Goal: Information Seeking & Learning: Learn about a topic

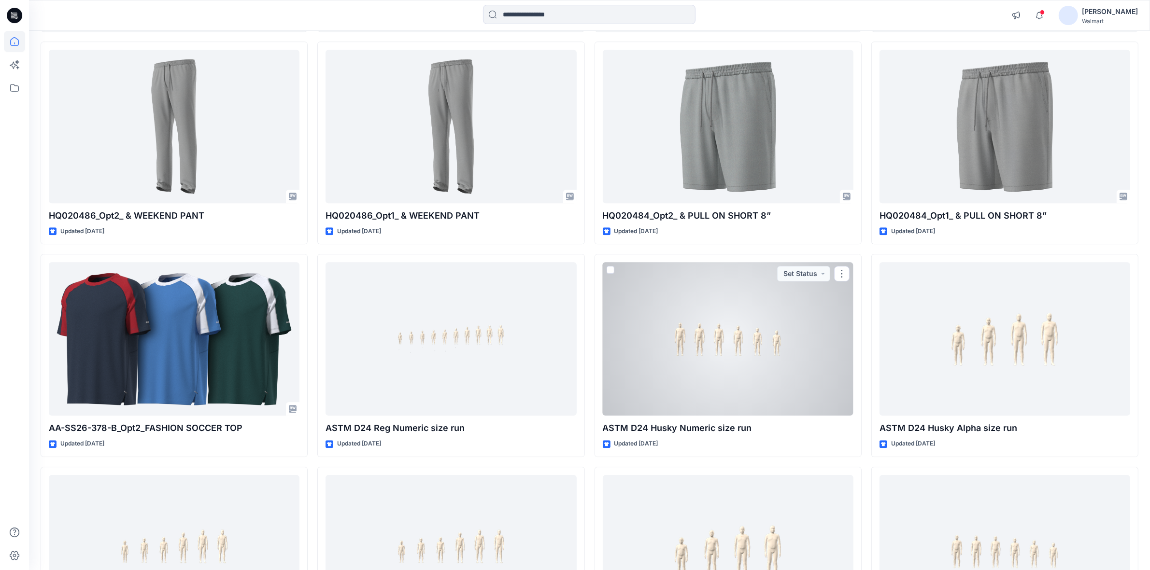
scroll to position [7755, 0]
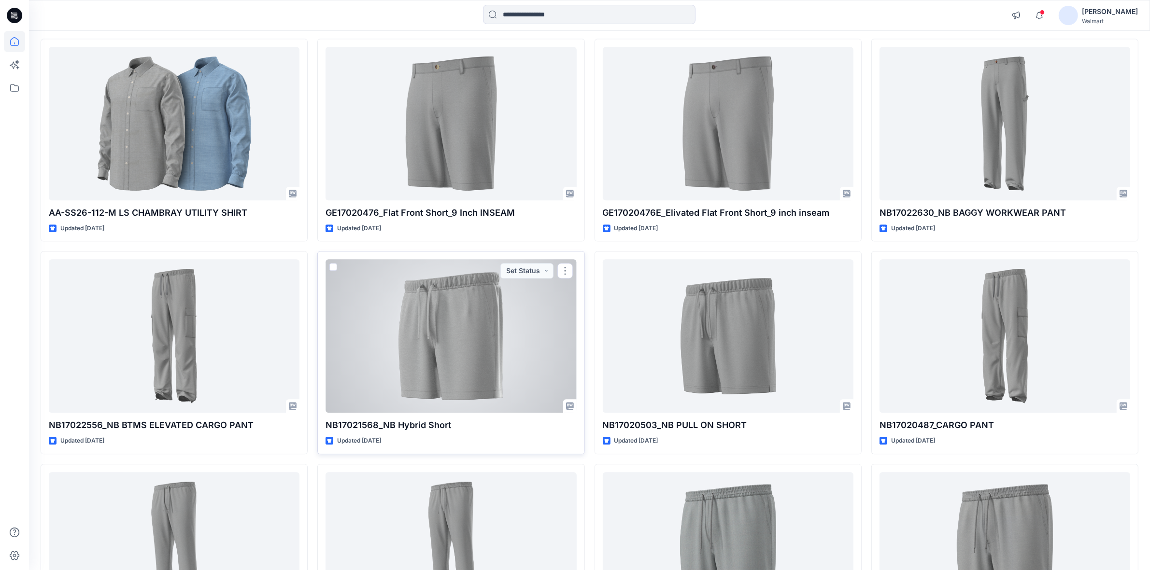
click at [450, 353] on div at bounding box center [450, 336] width 251 height 154
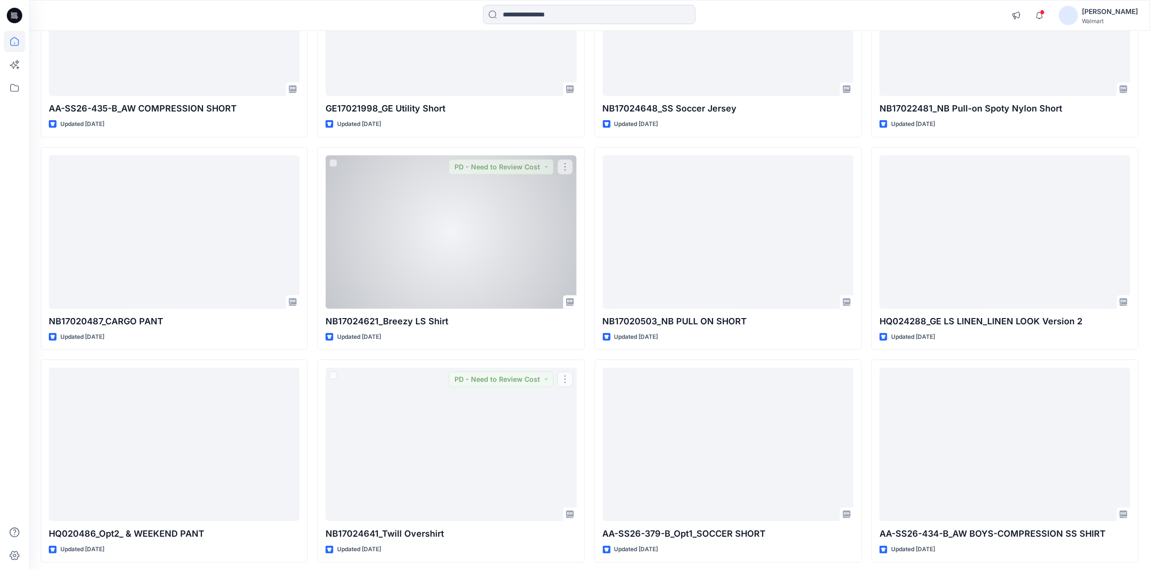
scroll to position [5824, 0]
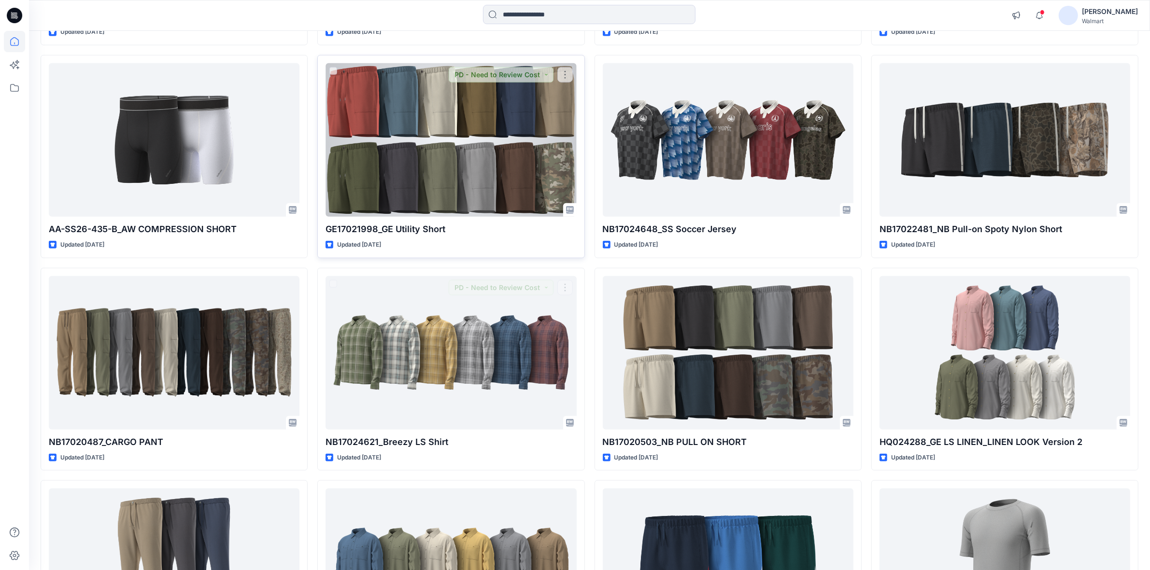
click at [431, 197] on div at bounding box center [450, 140] width 251 height 154
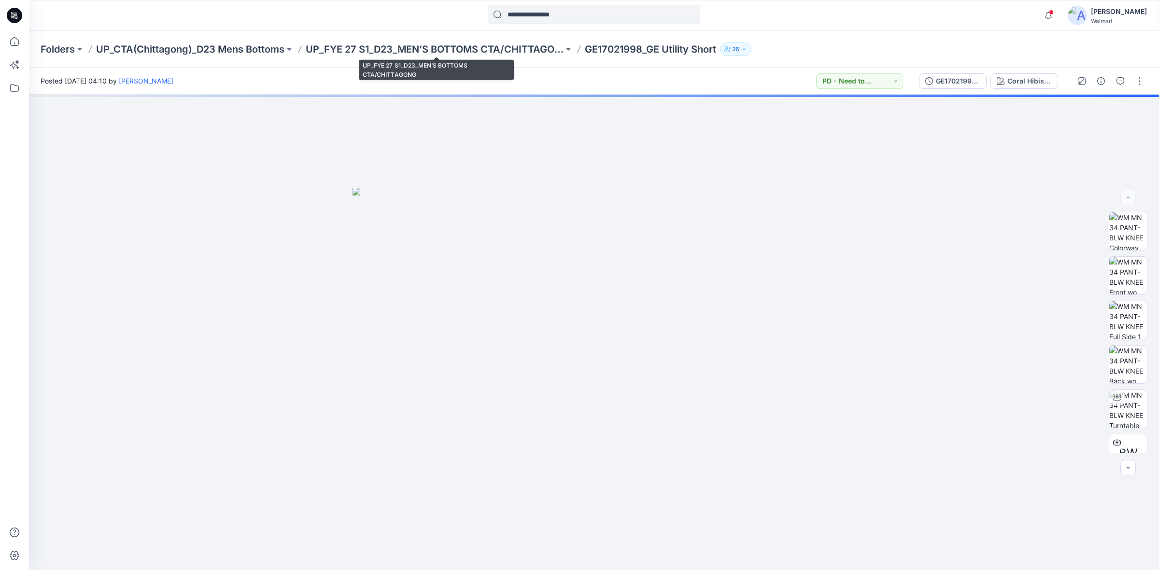
click at [431, 51] on p "UP_FYE 27 S1_D23_MEN’S BOTTOMS CTA/CHITTAGONG" at bounding box center [435, 49] width 258 height 14
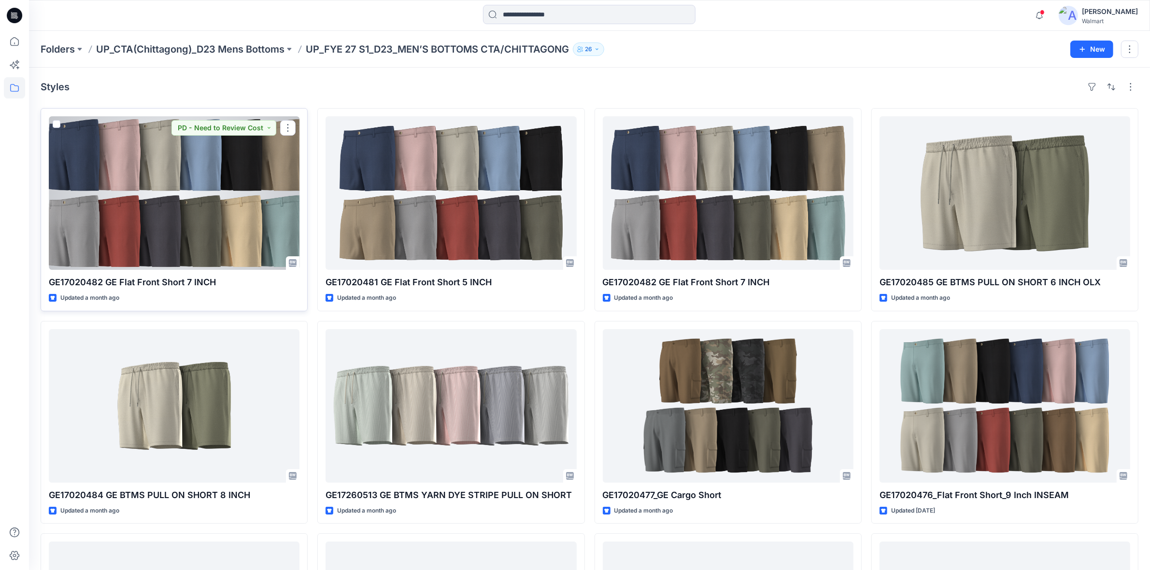
click at [253, 206] on div at bounding box center [174, 193] width 251 height 154
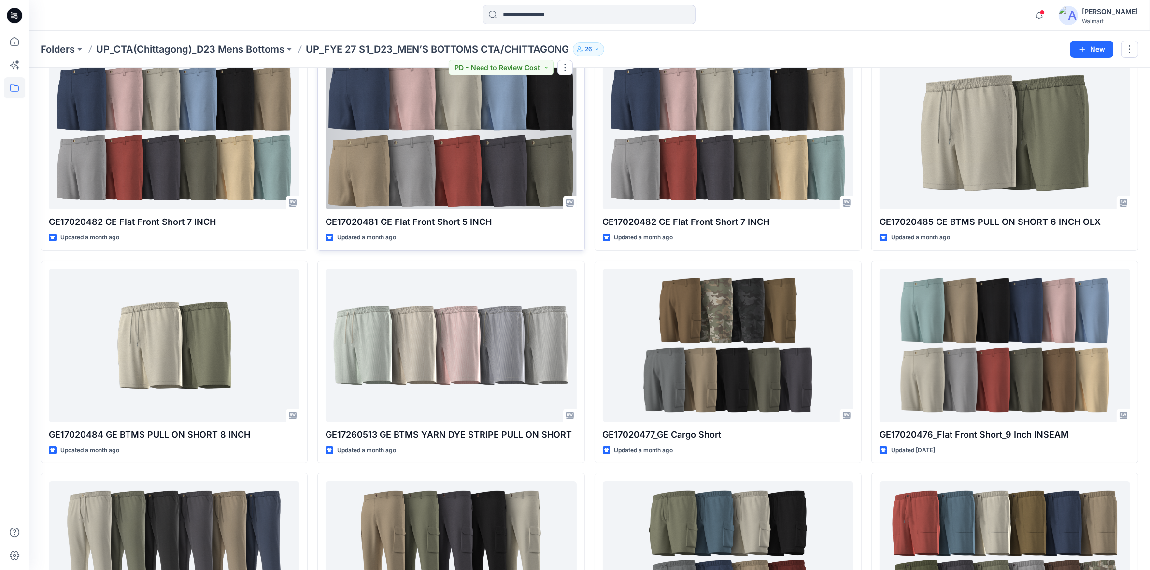
scroll to position [181, 0]
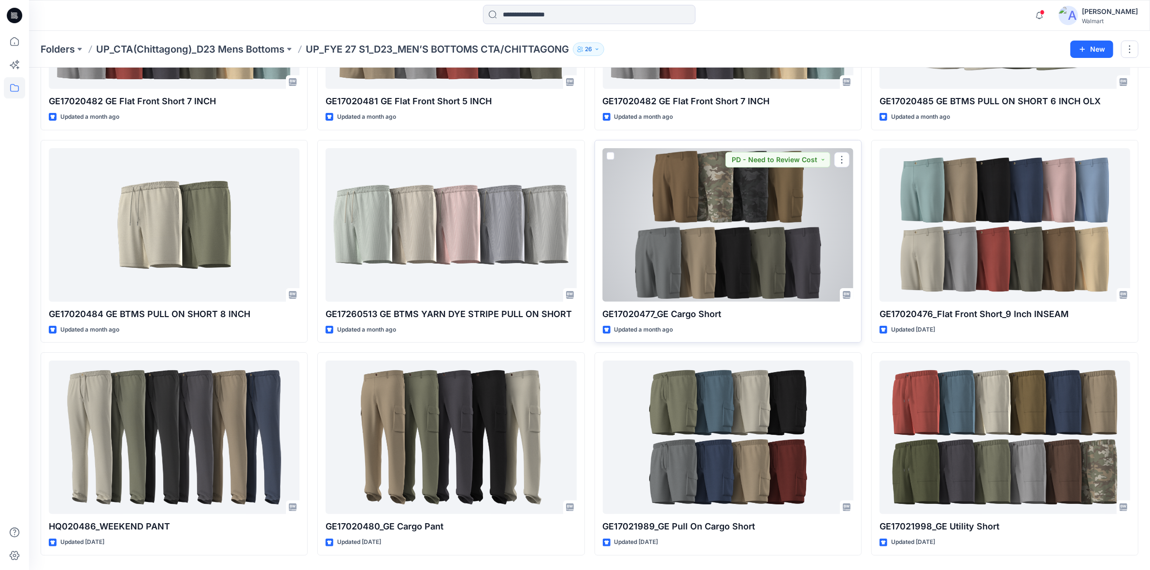
click at [738, 229] on div at bounding box center [728, 225] width 251 height 154
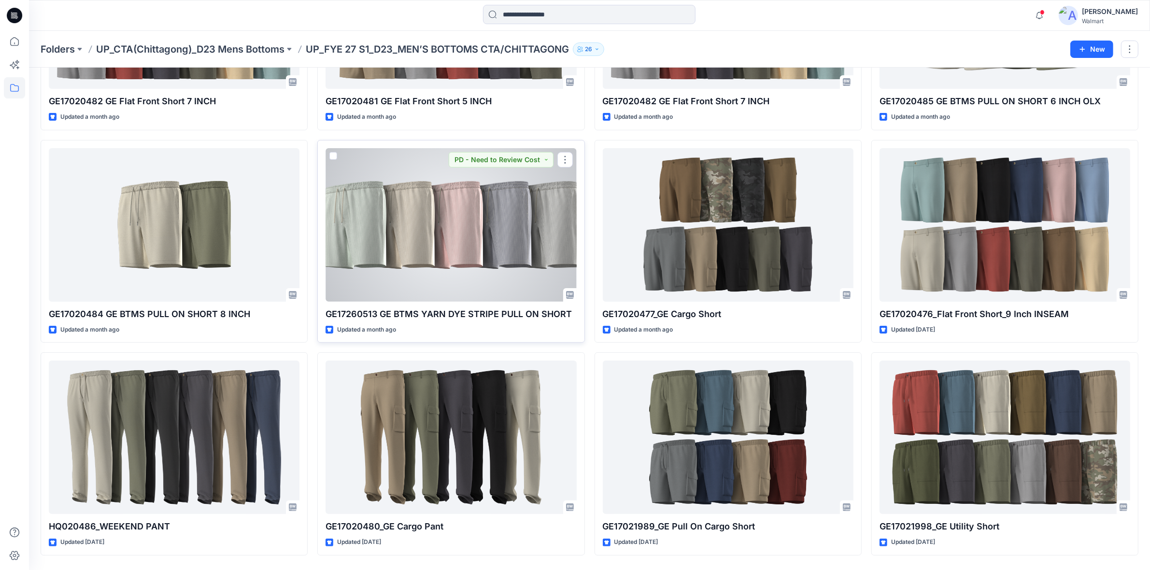
scroll to position [213, 0]
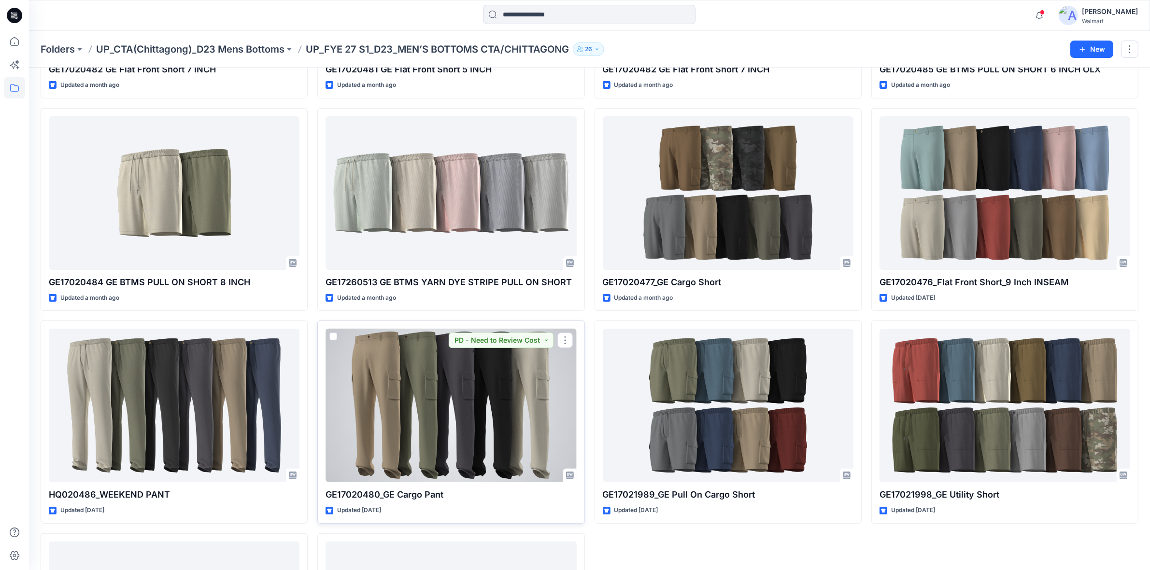
click at [429, 375] on div at bounding box center [450, 406] width 251 height 154
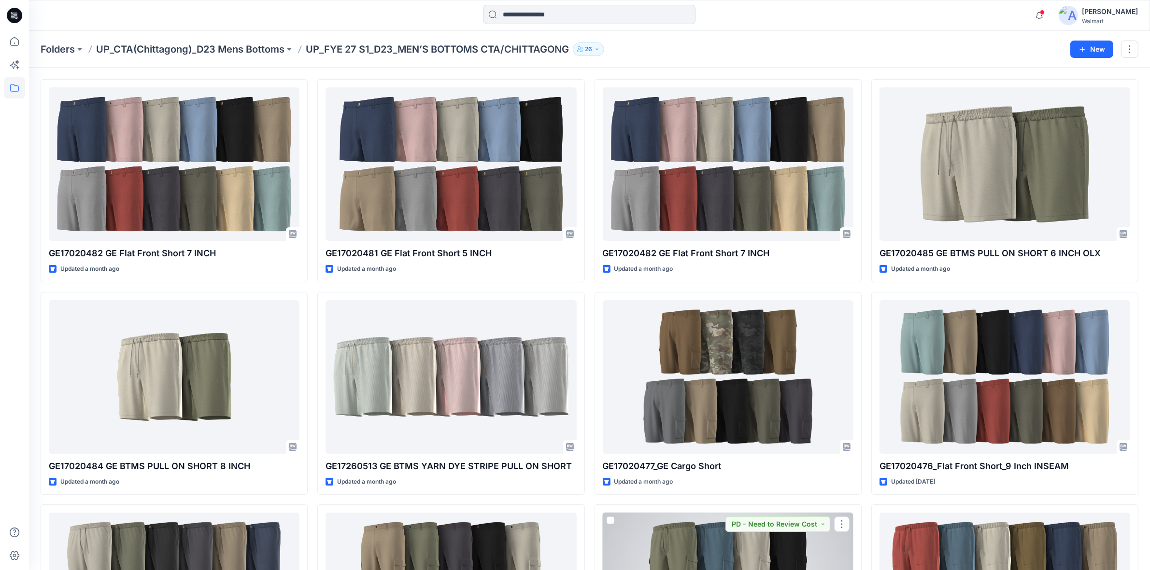
scroll to position [0, 0]
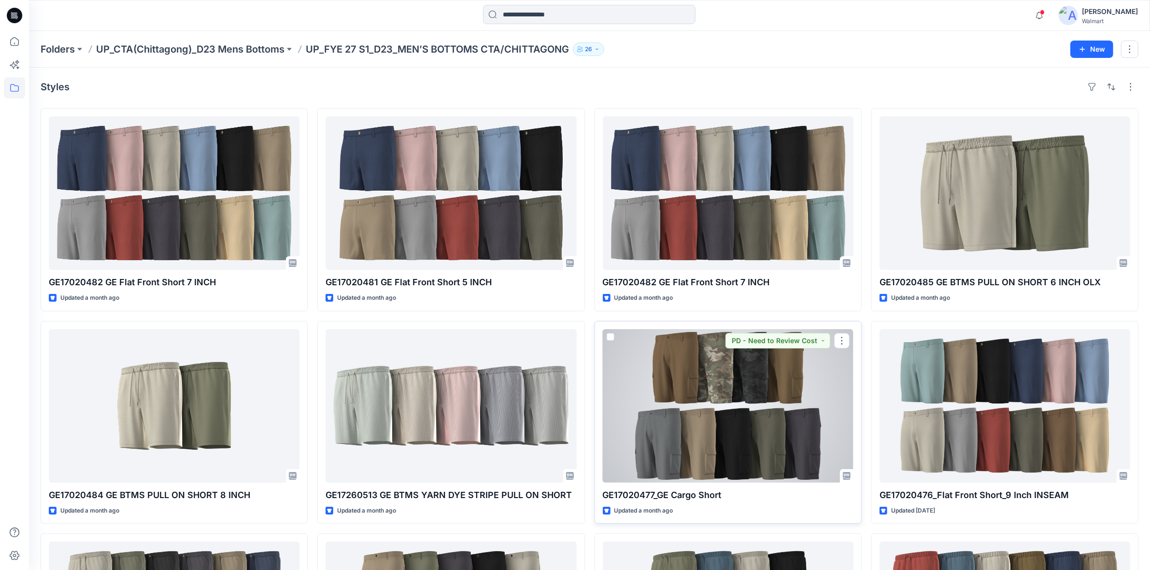
click at [745, 413] on div at bounding box center [728, 406] width 251 height 154
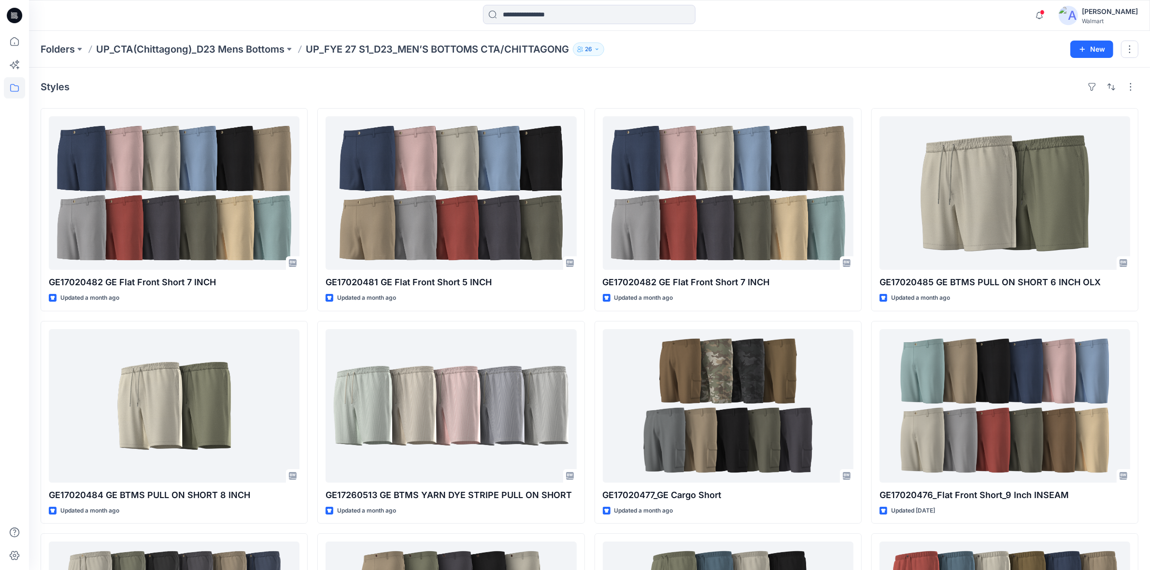
click at [695, 86] on div "Styles" at bounding box center [589, 86] width 1097 height 15
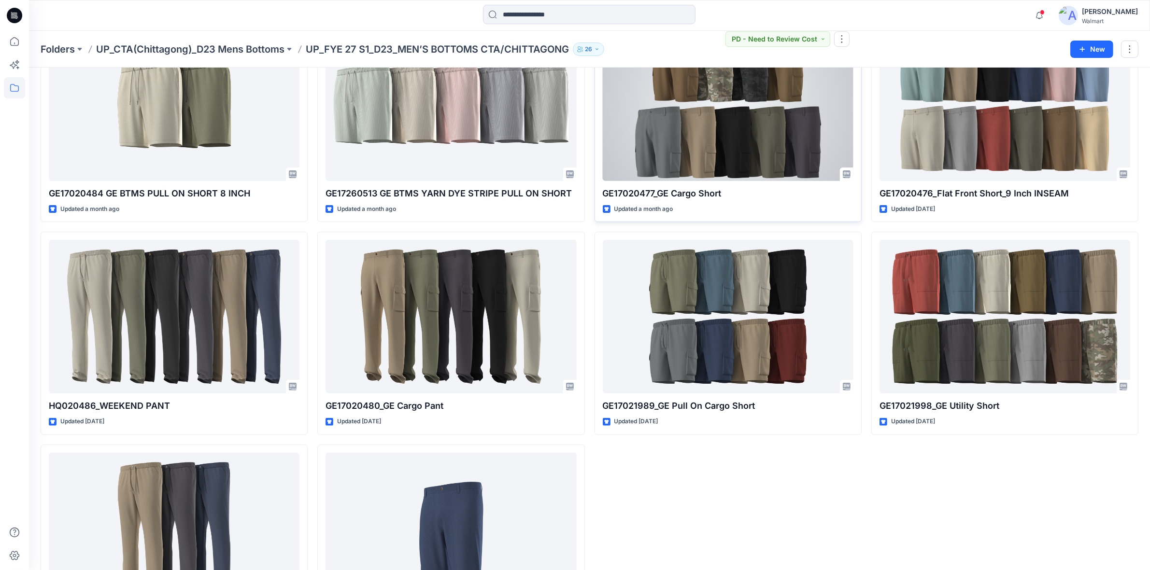
scroll to position [391, 0]
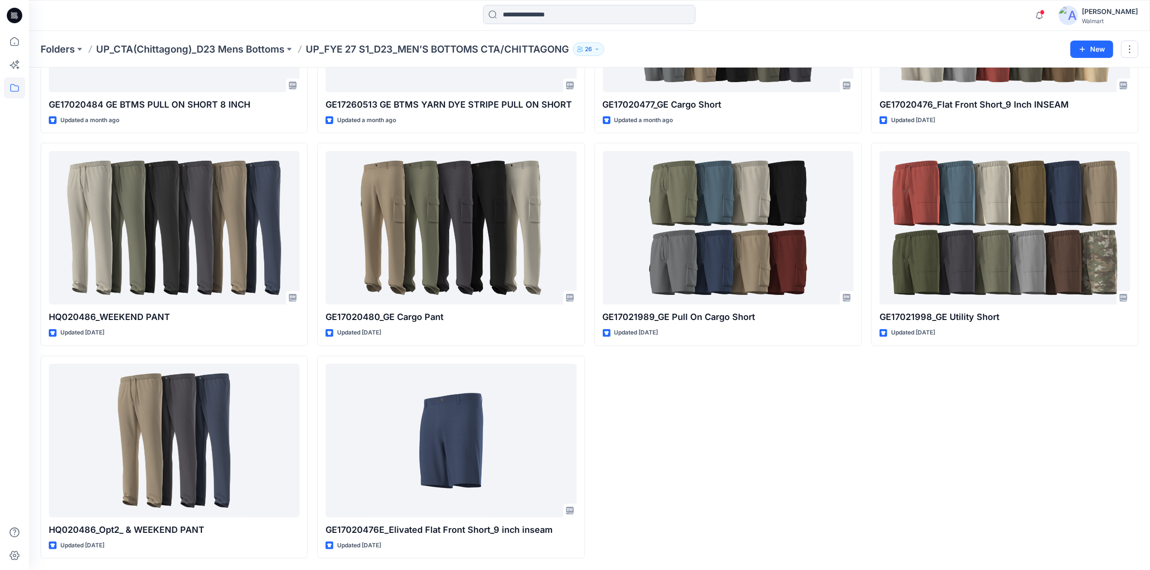
click at [735, 408] on div "GE17020482 GE Flat Front Short 7 INCH Updated a month ago GE17020477_GE Cargo S…" at bounding box center [727, 138] width 267 height 841
click at [790, 380] on div "GE17020482 GE Flat Front Short 7 INCH Updated a month ago GE17020477_GE Cargo S…" at bounding box center [727, 138] width 267 height 841
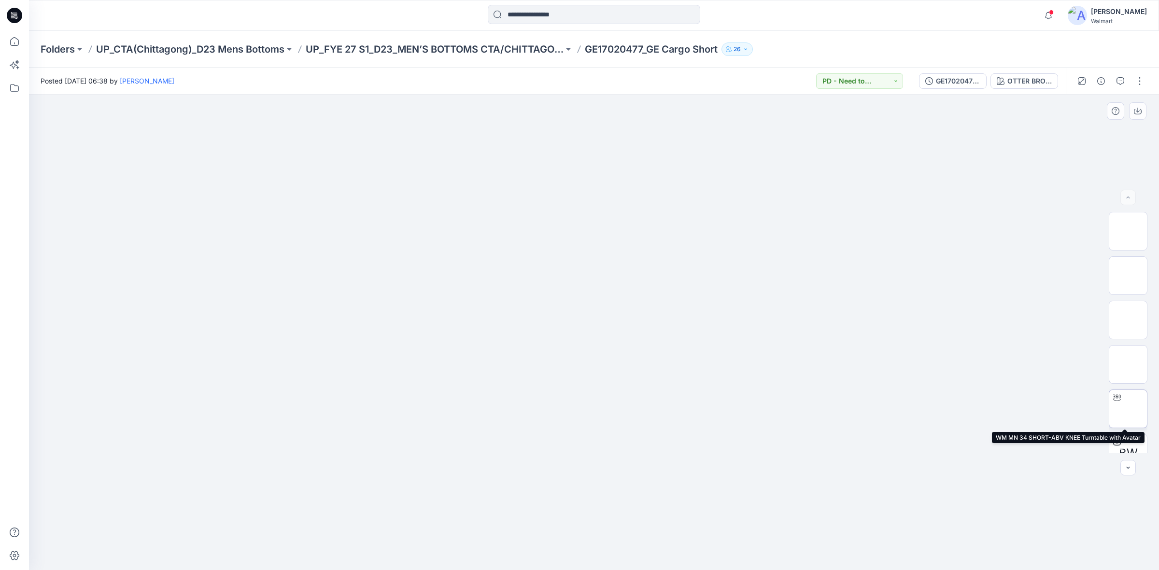
click at [1128, 409] on img at bounding box center [1128, 409] width 0 height 0
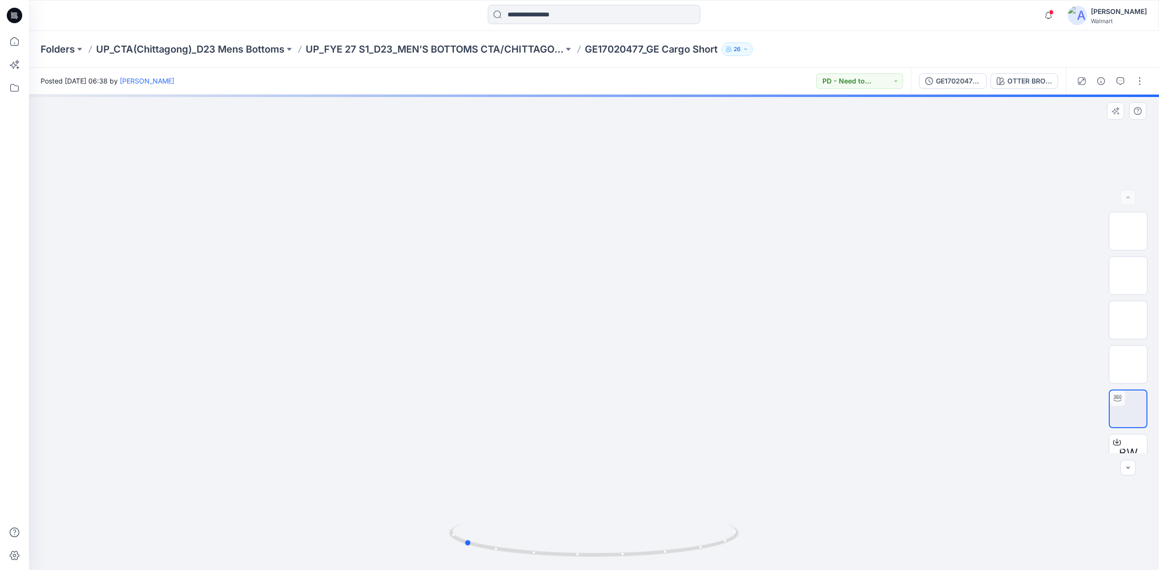
drag, startPoint x: 594, startPoint y: 558, endPoint x: 514, endPoint y: 491, distance: 104.2
click at [464, 547] on icon at bounding box center [595, 541] width 292 height 36
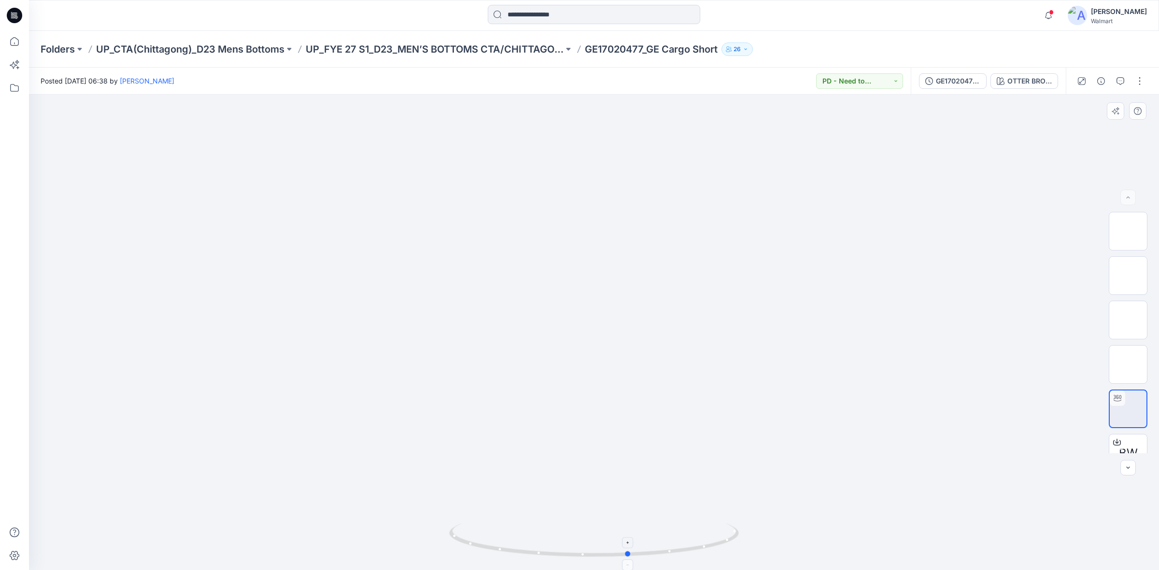
drag, startPoint x: 469, startPoint y: 545, endPoint x: 632, endPoint y: 550, distance: 163.8
click at [633, 550] on icon at bounding box center [595, 541] width 292 height 36
drag, startPoint x: 587, startPoint y: 50, endPoint x: 718, endPoint y: 52, distance: 131.3
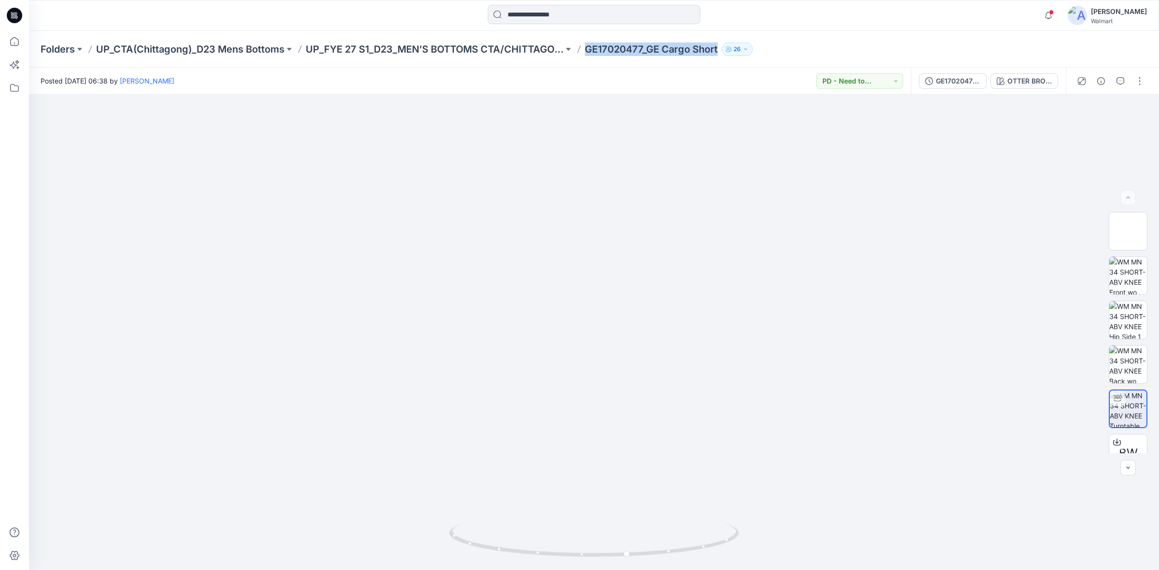
click at [717, 52] on p "GE17020477_GE Cargo Short" at bounding box center [651, 49] width 133 height 14
copy p "GE17020477_GE Cargo Short"
